Goal: Communication & Community: Answer question/provide support

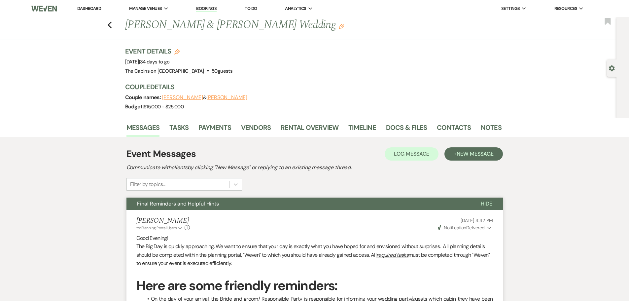
click at [101, 9] on link "Dashboard" at bounding box center [89, 9] width 24 height 6
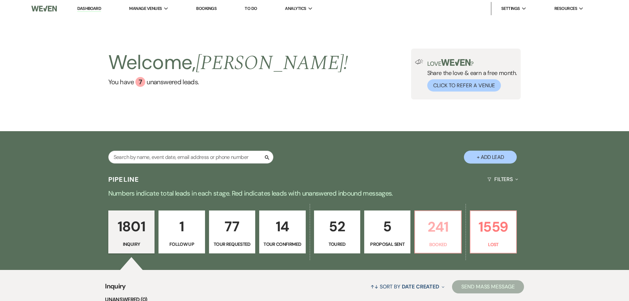
click at [311, 238] on p "241" at bounding box center [438, 227] width 38 height 22
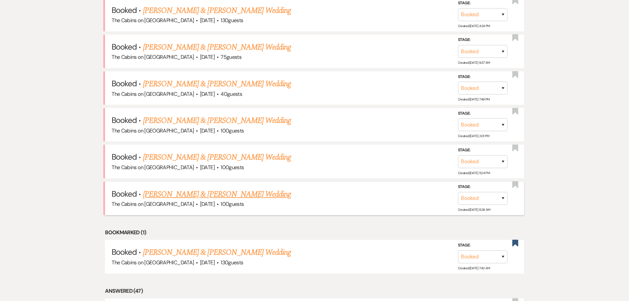
scroll to position [297, 0]
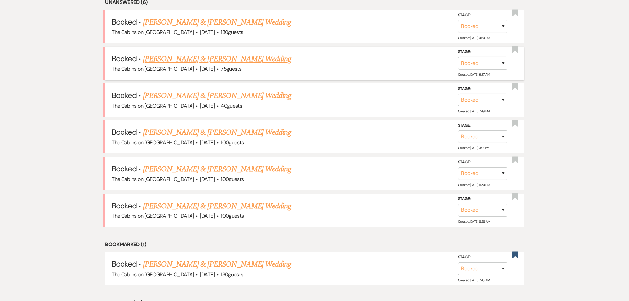
click at [197, 65] on link "[PERSON_NAME] & [PERSON_NAME] Wedding" at bounding box center [217, 59] width 148 height 12
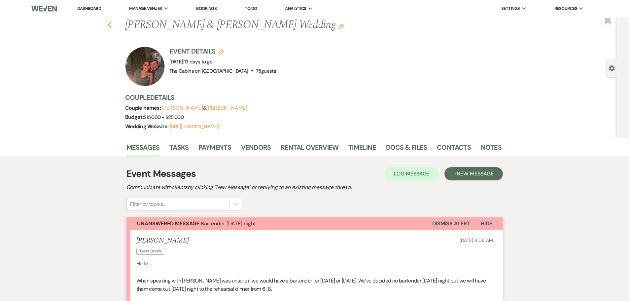
click at [112, 25] on use "button" at bounding box center [109, 24] width 4 height 7
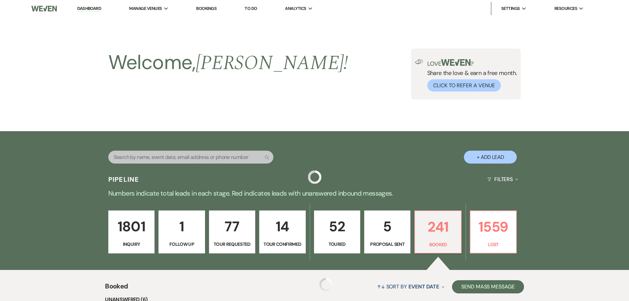
scroll to position [297, 0]
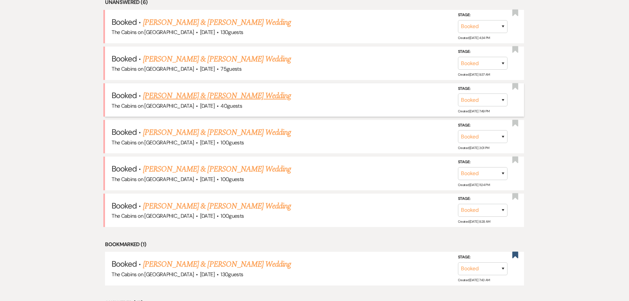
click at [183, 102] on link "[PERSON_NAME] & [PERSON_NAME] Wedding" at bounding box center [217, 96] width 148 height 12
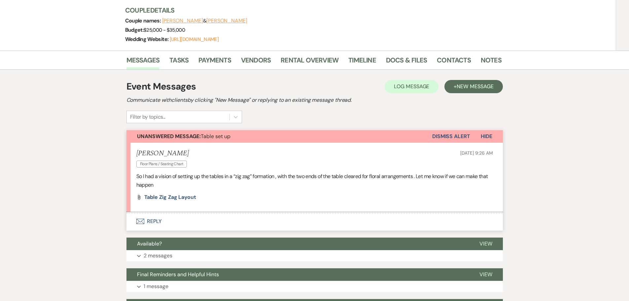
scroll to position [165, 0]
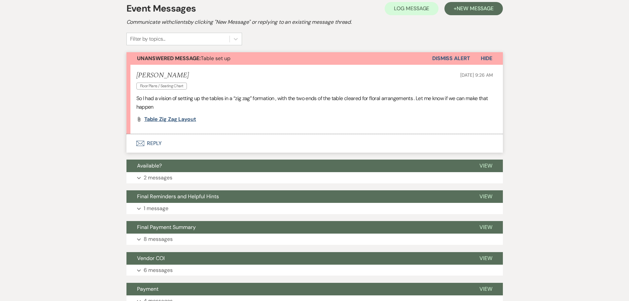
click at [176, 123] on span "Table zig zag layout" at bounding box center [170, 119] width 52 height 7
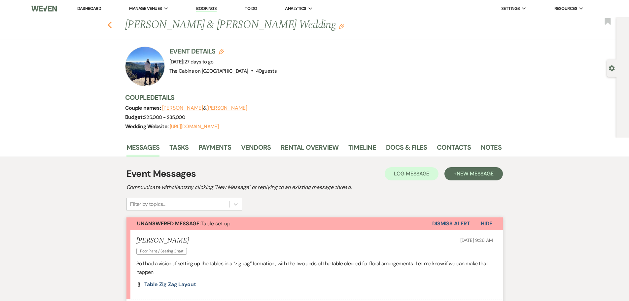
click at [112, 26] on icon "Previous" at bounding box center [109, 25] width 5 height 8
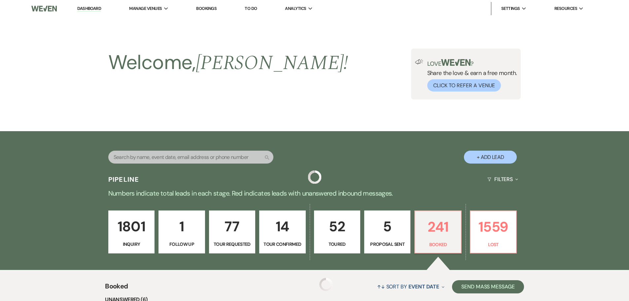
scroll to position [297, 0]
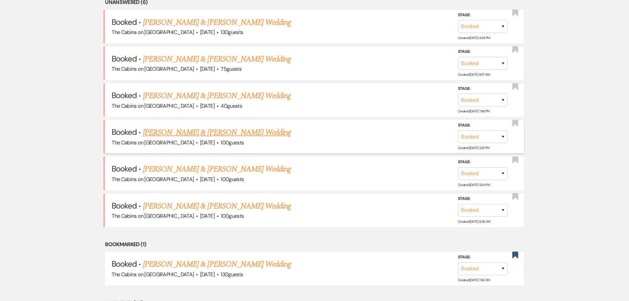
click at [207, 138] on link "[PERSON_NAME] & [PERSON_NAME] Wedding" at bounding box center [217, 132] width 148 height 12
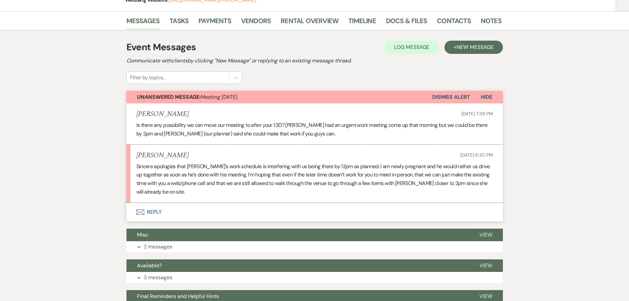
scroll to position [66, 0]
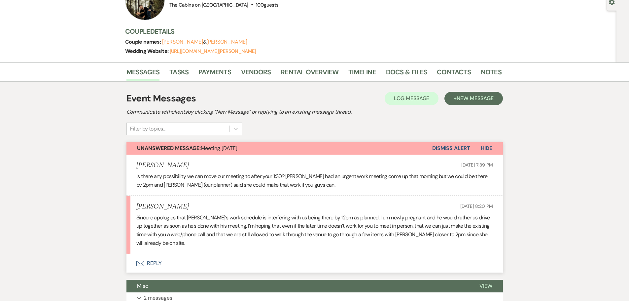
click at [163, 272] on button "Envelope Reply" at bounding box center [314, 263] width 376 height 18
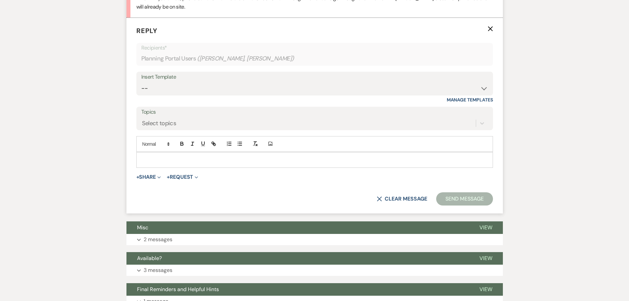
scroll to position [307, 0]
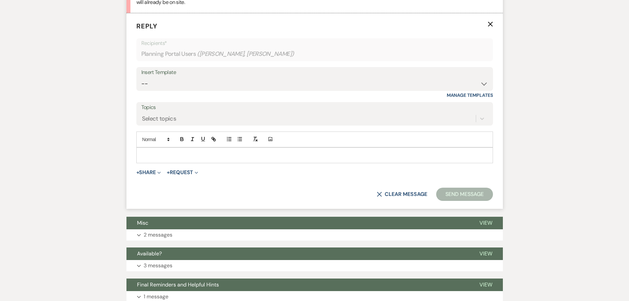
click at [170, 163] on div at bounding box center [315, 155] width 356 height 15
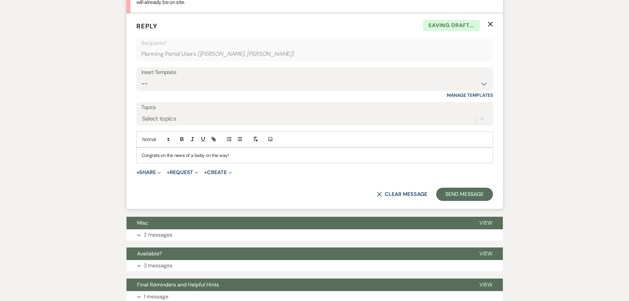
click at [235, 159] on p "Congrats on the news of a baby on the way!" at bounding box center [315, 155] width 346 height 7
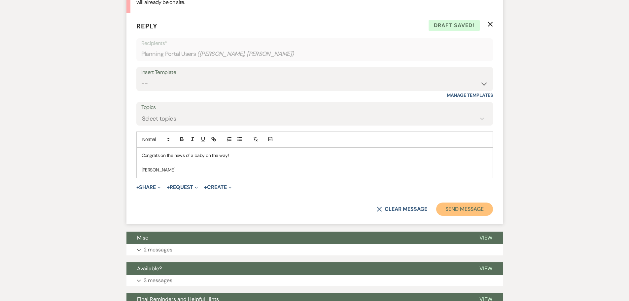
click at [311, 216] on button "Send Message" at bounding box center [464, 208] width 56 height 13
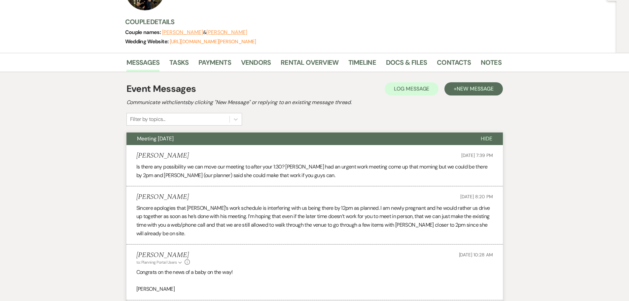
scroll to position [0, 0]
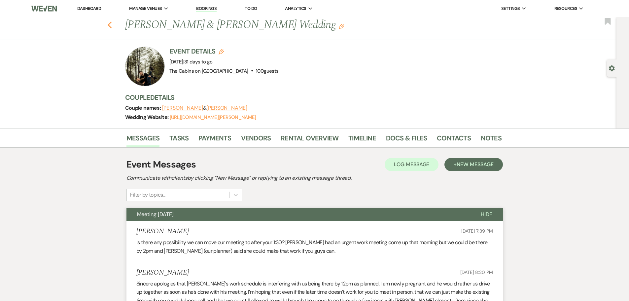
click at [111, 26] on icon "Previous" at bounding box center [109, 25] width 5 height 8
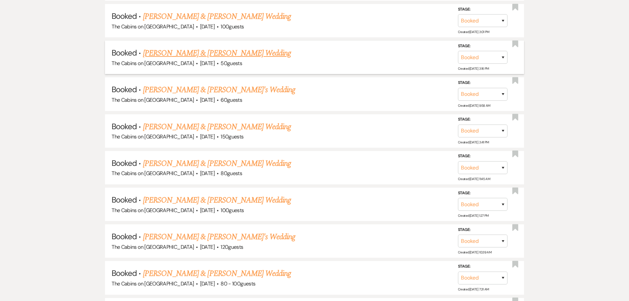
scroll to position [793, 0]
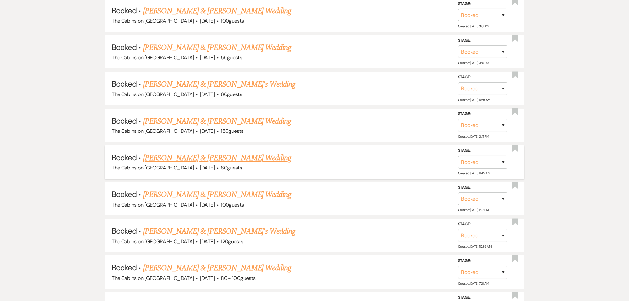
click at [193, 164] on link "[PERSON_NAME] & [PERSON_NAME] Wedding" at bounding box center [217, 158] width 148 height 12
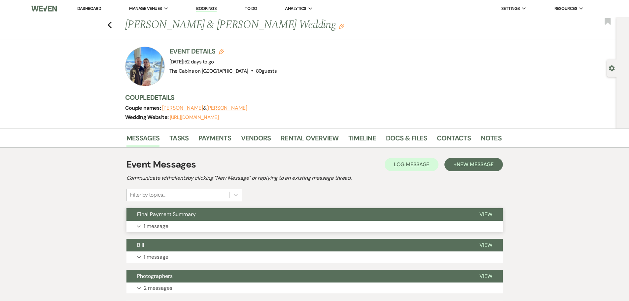
click at [161, 231] on p "1 message" at bounding box center [156, 226] width 25 height 9
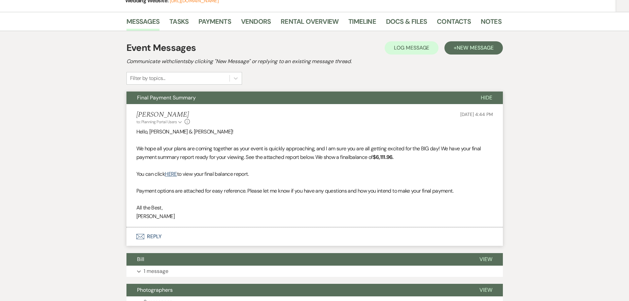
scroll to position [132, 0]
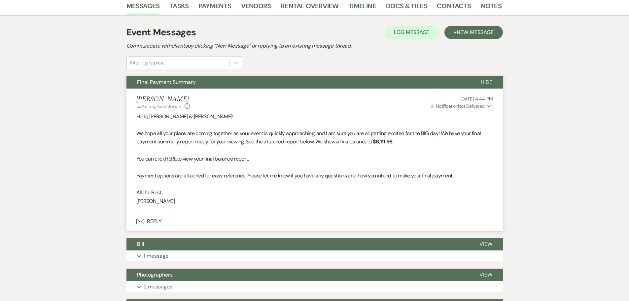
click at [311, 108] on use "button" at bounding box center [489, 106] width 4 height 2
click at [311, 109] on icon "Collapse" at bounding box center [489, 106] width 4 height 5
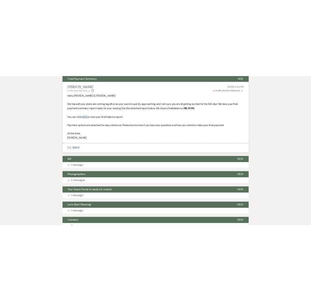
scroll to position [198, 0]
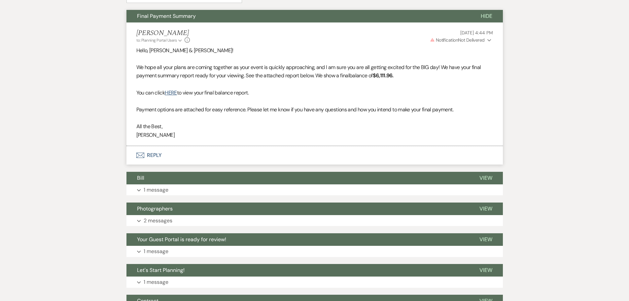
click at [311, 19] on span "Hide" at bounding box center [487, 16] width 12 height 7
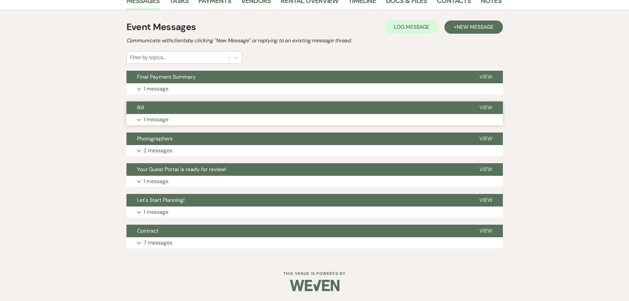
click at [143, 114] on button "Expand 1 message" at bounding box center [314, 119] width 376 height 11
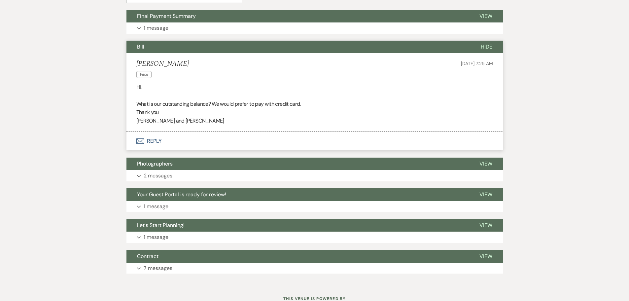
click at [311, 50] on span "Hide" at bounding box center [487, 46] width 12 height 7
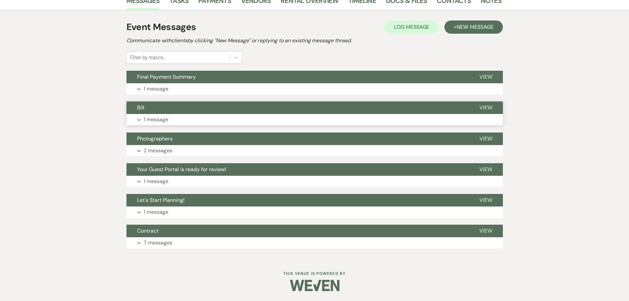
click at [311, 104] on span "View" at bounding box center [486, 107] width 13 height 7
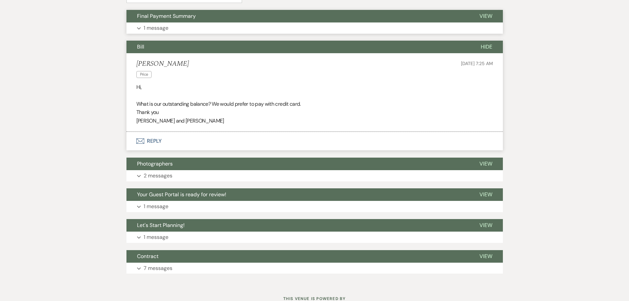
click at [156, 32] on p "1 message" at bounding box center [156, 28] width 25 height 9
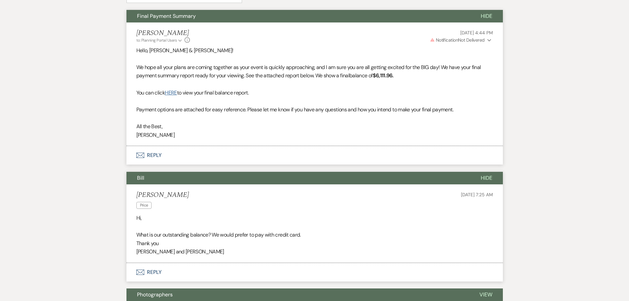
click at [173, 96] on link "HERE" at bounding box center [171, 92] width 12 height 7
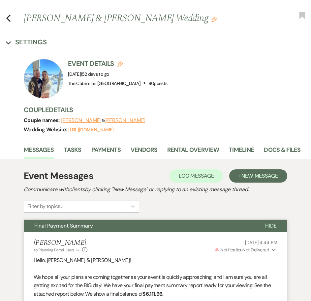
scroll to position [0, 0]
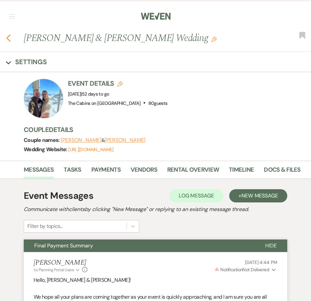
click at [8, 41] on use "button" at bounding box center [8, 37] width 4 height 7
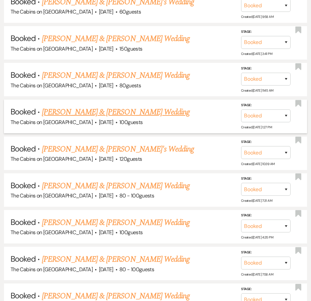
scroll to position [925, 0]
